Goal: Check status

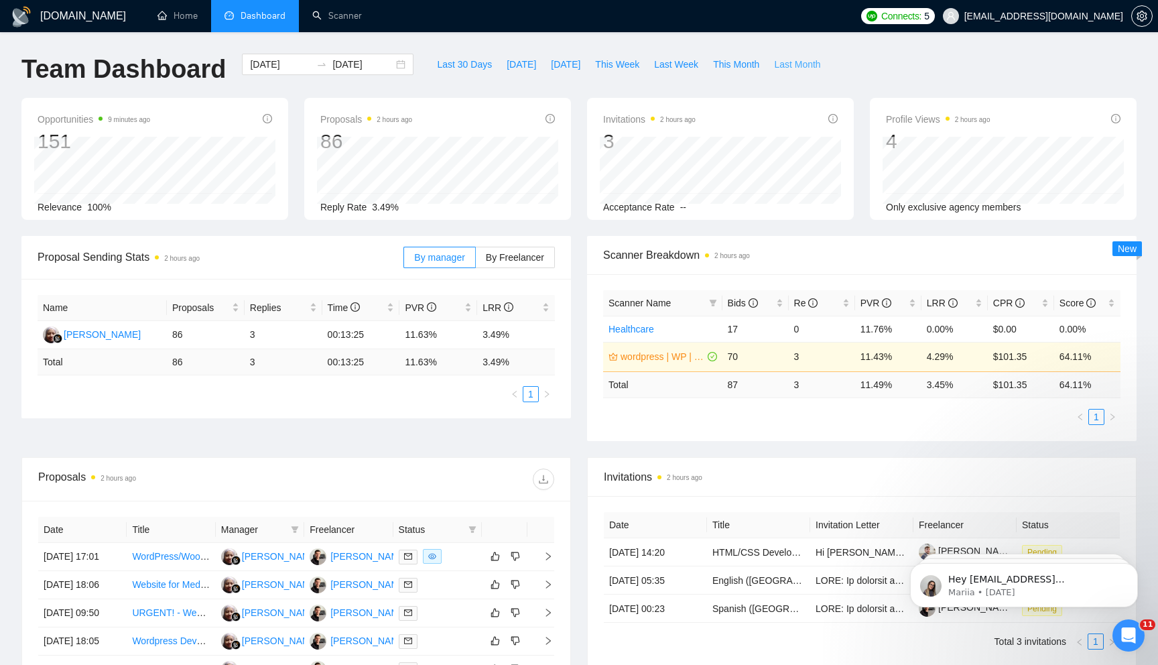
click at [805, 65] on span "Last Month" at bounding box center [797, 64] width 46 height 15
type input "[DATE]"
